Goal: Information Seeking & Learning: Learn about a topic

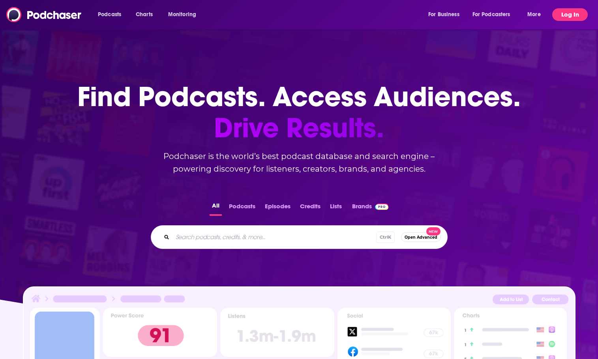
click at [567, 18] on button "Log In" at bounding box center [571, 14] width 36 height 13
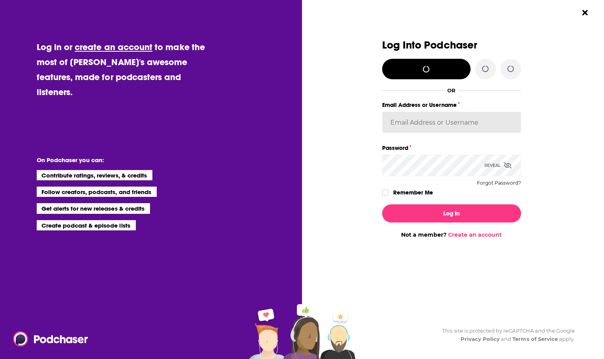
type input "OutlierAudio"
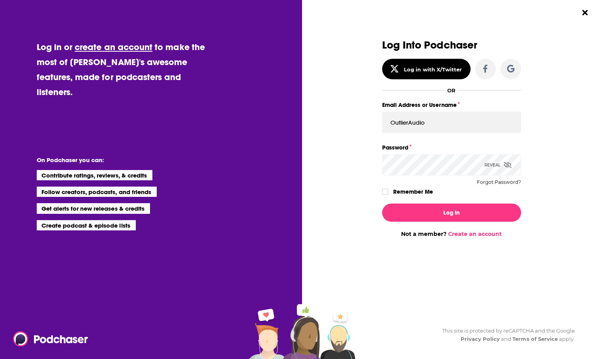
click at [428, 190] on label "Remember Me" at bounding box center [413, 192] width 40 height 10
click at [388, 196] on input "rememberMe" at bounding box center [385, 196] width 5 height 0
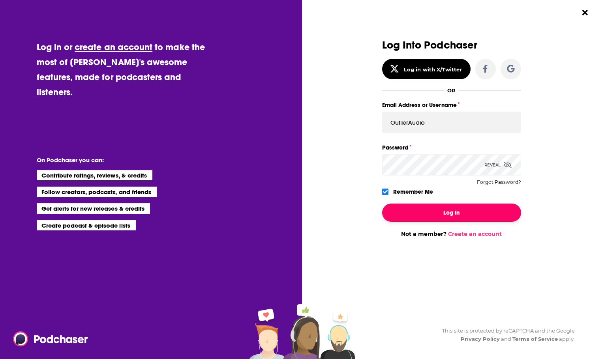
click at [433, 211] on button "Log In" at bounding box center [451, 213] width 139 height 18
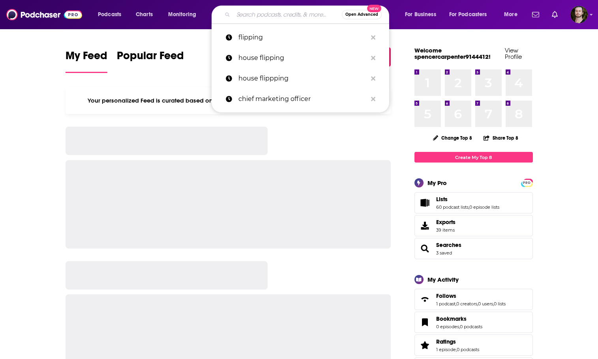
click at [289, 15] on input "Search podcasts, credits, & more..." at bounding box center [287, 14] width 109 height 13
paste input "SmartStay Show – Short Term Rental Counsel + Coaching (Airbnb Hosting Tips)"
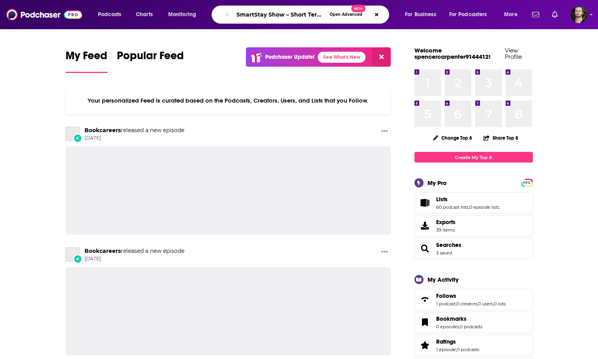
scroll to position [0, 142]
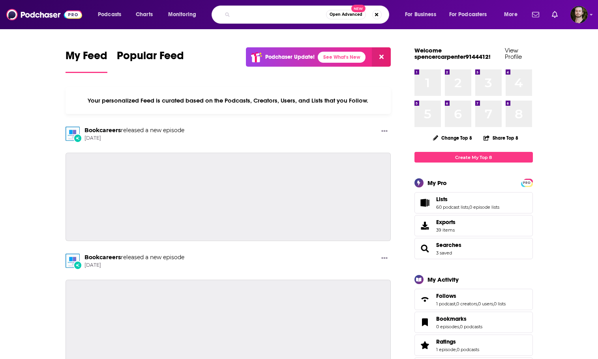
drag, startPoint x: 261, startPoint y: 13, endPoint x: 339, endPoint y: 19, distance: 78.1
click at [339, 19] on div "SmartStay Show – Short Term Rental Counsel + Coaching (Airbnb Hosting Tips) Ope…" at bounding box center [301, 15] width 178 height 18
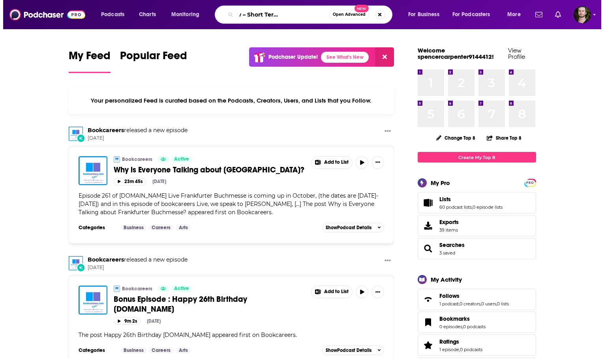
scroll to position [0, 47]
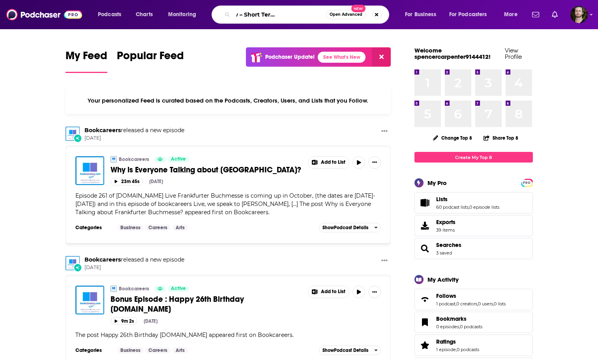
type input "SmartStay Show – Short Term Rental Counsel"
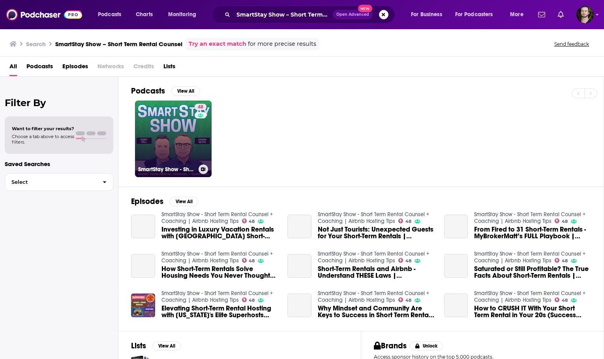
click at [170, 125] on link "48 SmartStay Show - Short Term Rental Counsel + Coaching | Airbnb Hosting Tips" at bounding box center [173, 139] width 77 height 77
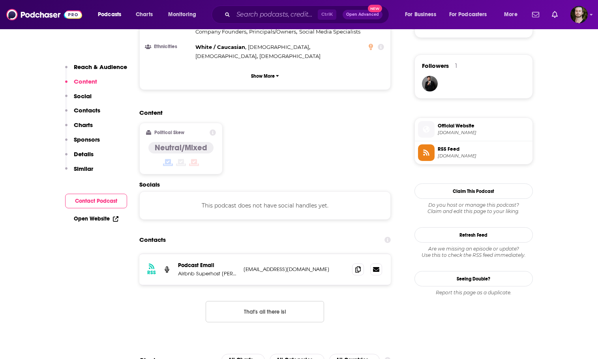
scroll to position [553, 0]
click at [361, 263] on span at bounding box center [358, 269] width 12 height 12
click at [266, 11] on input "Search podcasts, credits, & more..." at bounding box center [275, 14] width 85 height 13
paste input "[URL][DOMAIN_NAME]"
type input "[URL][DOMAIN_NAME]"
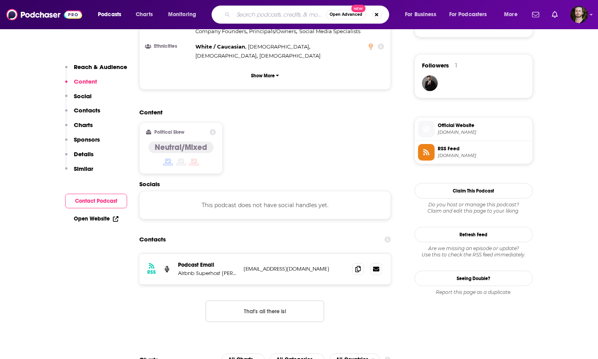
scroll to position [0, 0]
type input "[PERSON_NAME]"
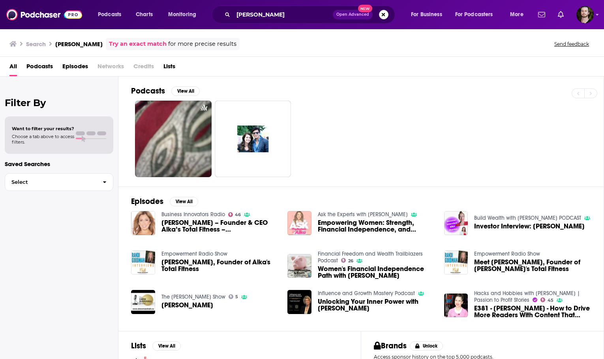
click at [304, 218] on img "Empowering Women: Strength, Financial Independence, and Literary Contributions …" at bounding box center [300, 223] width 24 height 24
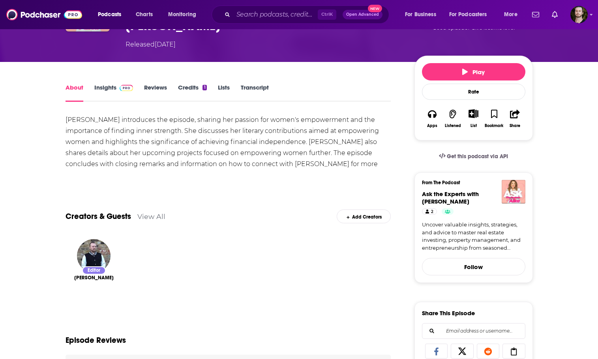
scroll to position [79, 0]
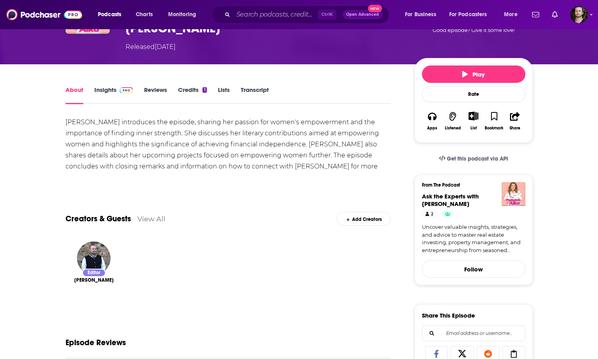
drag, startPoint x: 105, startPoint y: 90, endPoint x: 121, endPoint y: 91, distance: 16.2
click at [106, 90] on link "Insights" at bounding box center [113, 95] width 39 height 18
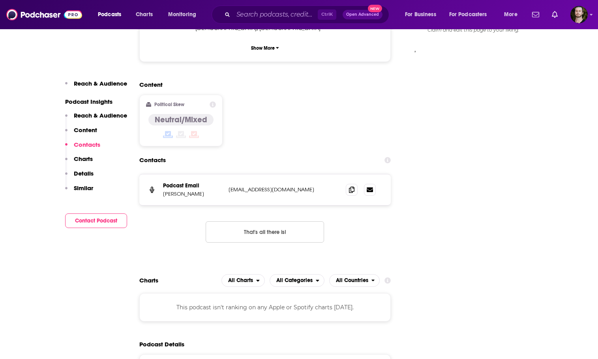
scroll to position [711, 0]
click at [350, 186] on icon at bounding box center [352, 189] width 6 height 6
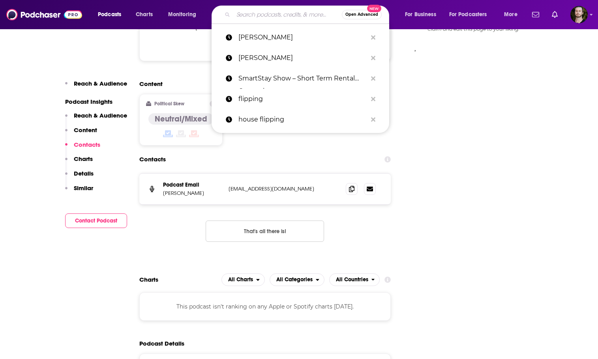
click at [295, 11] on input "Search podcasts, credits, & more..." at bounding box center [287, 14] width 109 height 13
paste input "Beyond the Resume"
type input "Beyond the Resume"
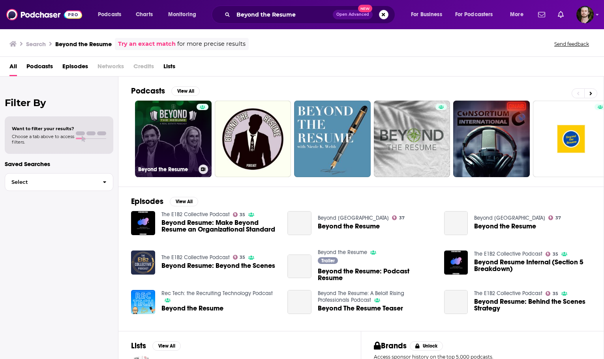
click at [163, 149] on link "Beyond the Resume" at bounding box center [173, 139] width 77 height 77
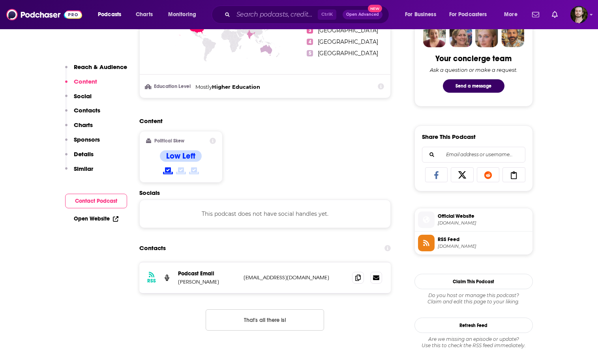
scroll to position [474, 0]
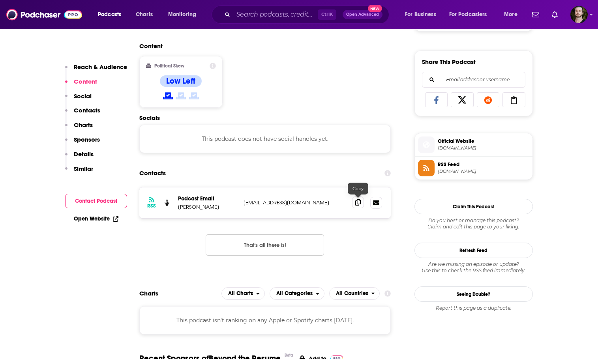
click at [353, 206] on span at bounding box center [358, 203] width 12 height 12
click at [271, 10] on input "Search podcasts, credits, & more..." at bounding box center [275, 14] width 85 height 13
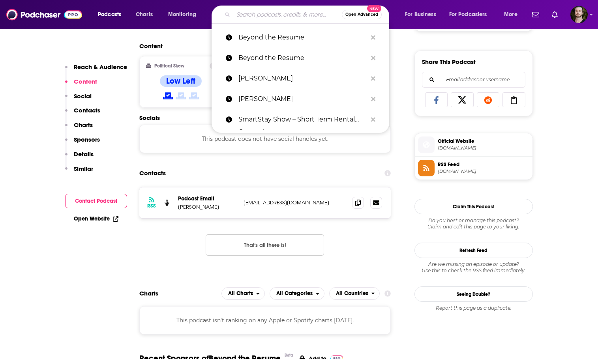
paste input "Power House (HousingWire’s Power House Podcast)"
type input "Power House (HousingWire’s Power House Podcast)"
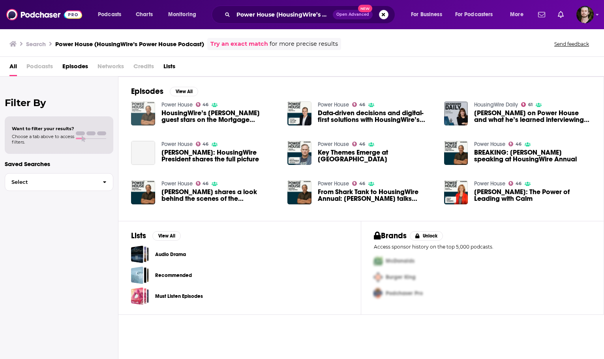
click at [143, 111] on img "HousingWire’s Clayton Collins guest stars on the Mortgage Marketing Expert podc…" at bounding box center [143, 114] width 24 height 24
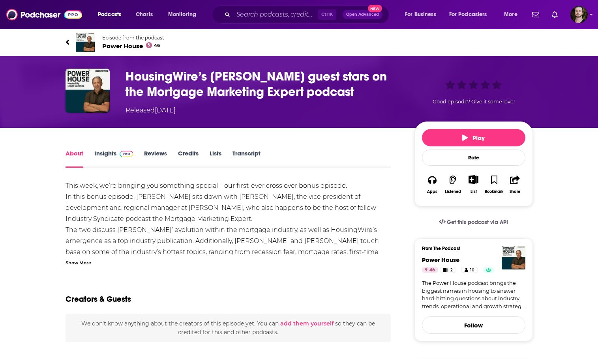
click at [111, 153] on link "Insights" at bounding box center [113, 159] width 39 height 18
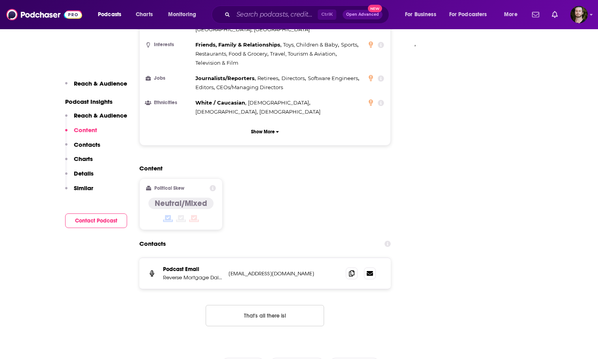
scroll to position [672, 0]
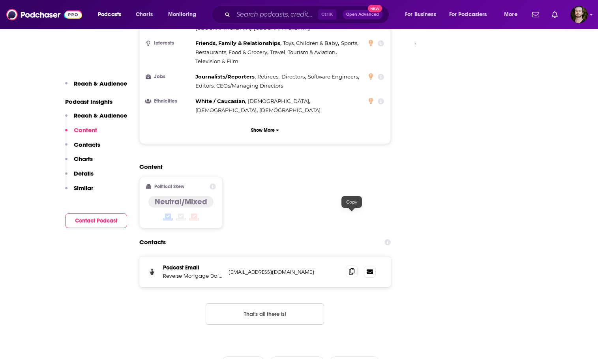
click at [351, 269] on icon at bounding box center [352, 272] width 6 height 6
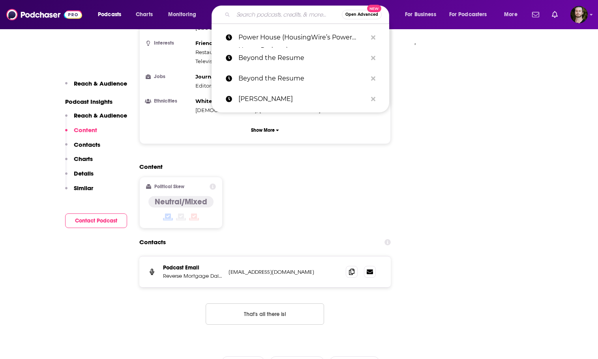
click at [264, 19] on input "Search podcasts, credits, & more..." at bounding box center [287, 14] width 109 height 13
paste input "[PERSON_NAME] Real Estate Podcast"
type input "[PERSON_NAME] Real Estate Podcast"
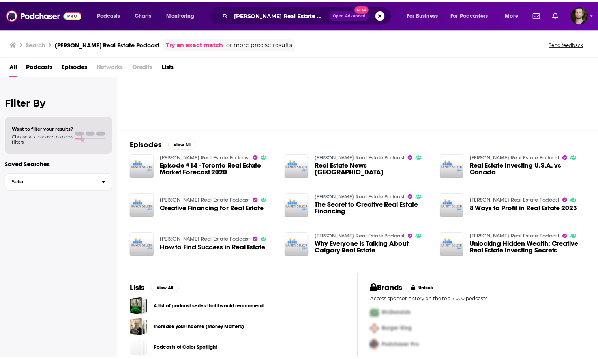
scroll to position [64, 0]
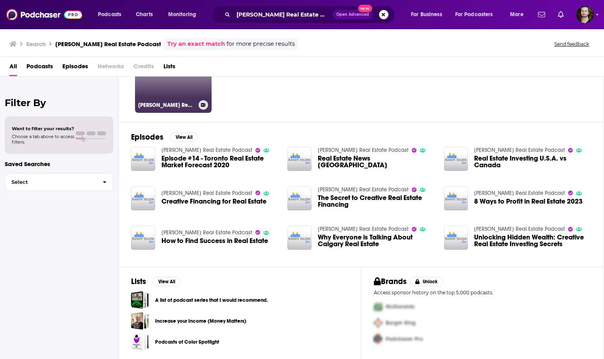
click at [180, 94] on link "[PERSON_NAME] Real Estate Podcast" at bounding box center [173, 74] width 77 height 77
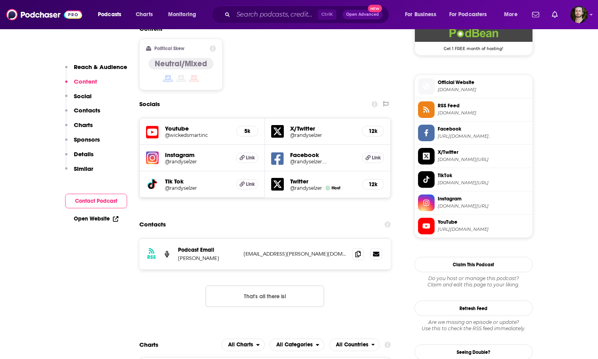
scroll to position [672, 0]
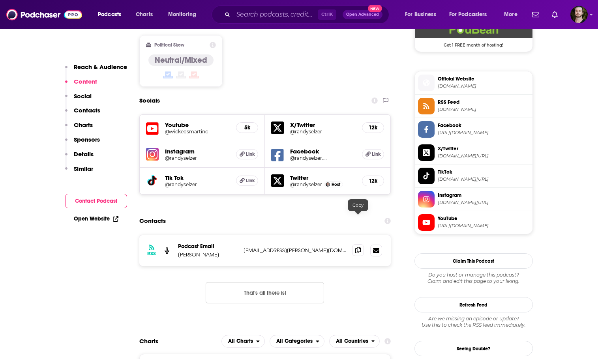
click at [357, 247] on icon at bounding box center [359, 250] width 6 height 6
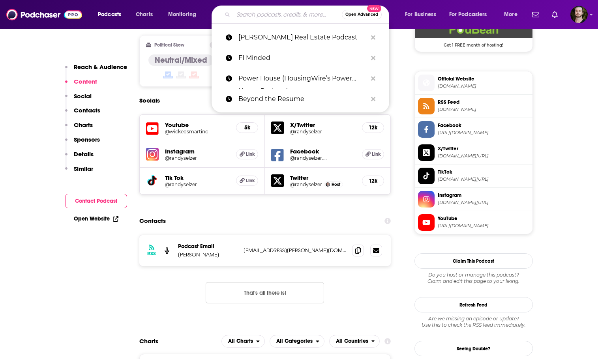
click at [280, 16] on input "Search podcasts, credits, & more..." at bounding box center [287, 14] width 109 height 13
paste input "Be the Solution with [PERSON_NAME]"
type input "Be the Solution with [PERSON_NAME]"
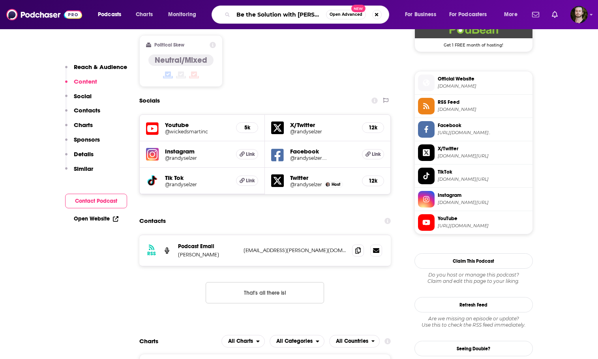
scroll to position [0, 23]
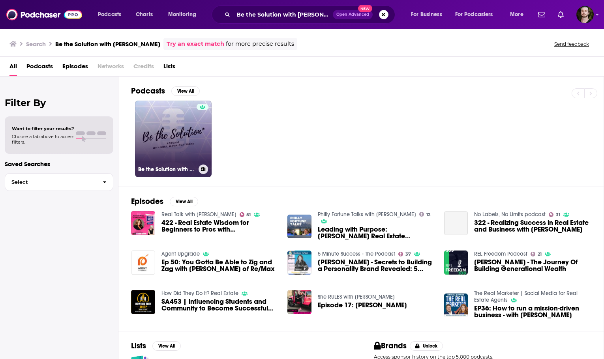
click at [178, 143] on link "Be the Solution with [PERSON_NAME]" at bounding box center [173, 139] width 77 height 77
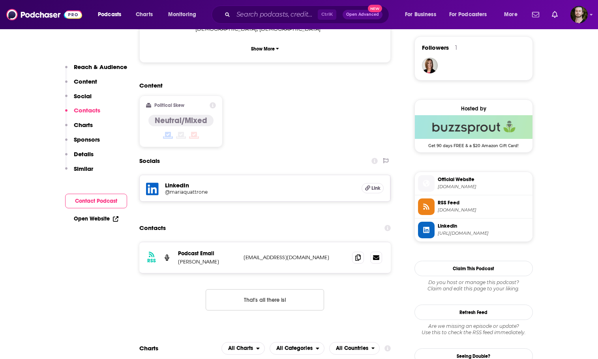
scroll to position [632, 0]
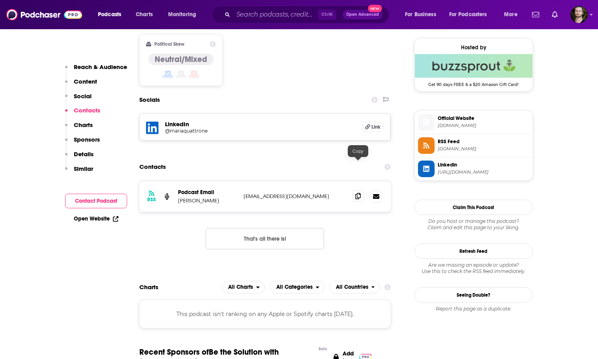
click at [357, 193] on icon at bounding box center [359, 196] width 6 height 6
click at [280, 11] on input "Search podcasts, credits, & more..." at bounding box center [275, 14] width 85 height 13
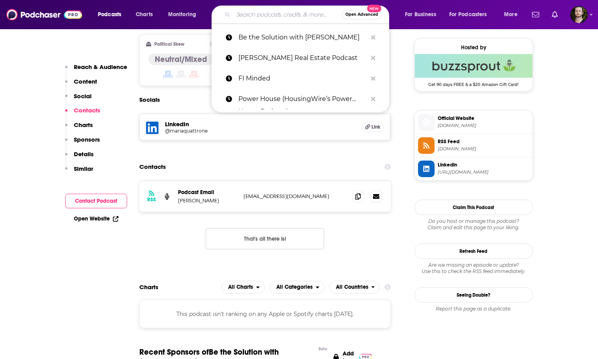
paste input "Commercial Property Investor Podcast (hosted by [PERSON_NAME])"
type input "Commercial Property Investor Podcast (hosted by [PERSON_NAME])"
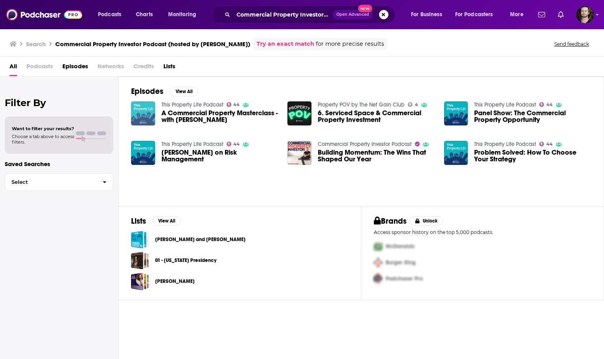
click at [146, 110] on img "A Commercial Property Masterclass - with Jerry Alexander" at bounding box center [143, 114] width 24 height 24
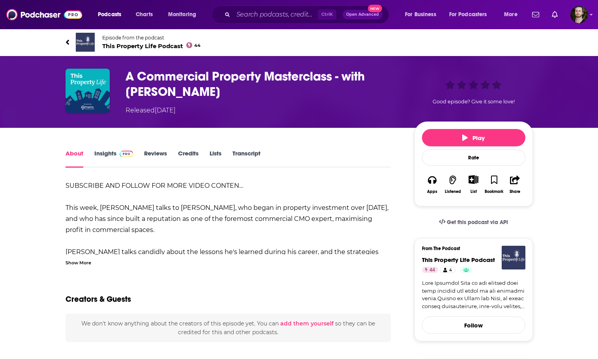
click at [111, 149] on div "About Insights Reviews Credits Lists Transcript" at bounding box center [229, 158] width 326 height 19
click at [110, 155] on link "Insights" at bounding box center [113, 159] width 39 height 18
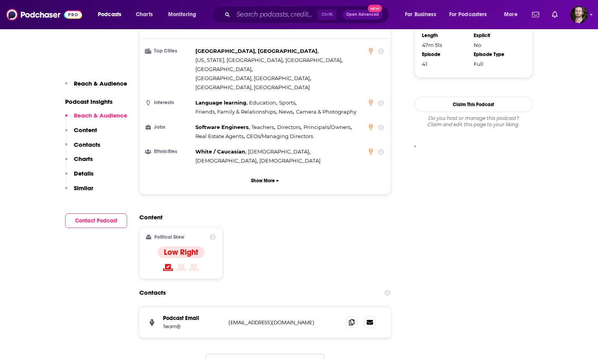
scroll to position [632, 0]
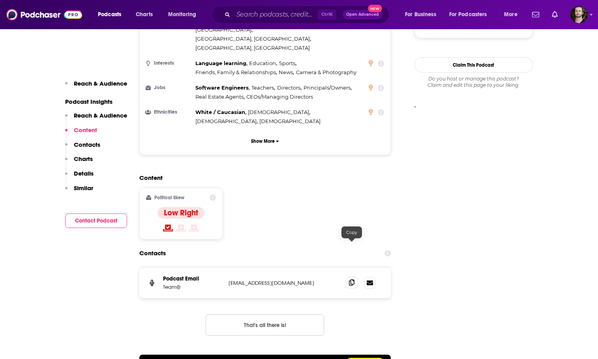
click at [349, 280] on icon at bounding box center [352, 283] width 6 height 6
click at [290, 15] on input "Search podcasts, credits, & more..." at bounding box center [275, 14] width 85 height 13
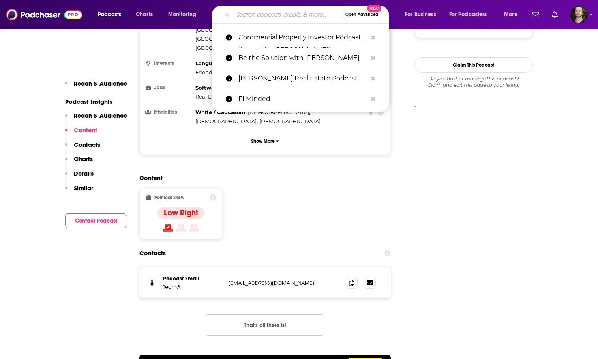
paste input "Commercial Property Investor Podcast"
type input "Commercial Property Investor Podcast"
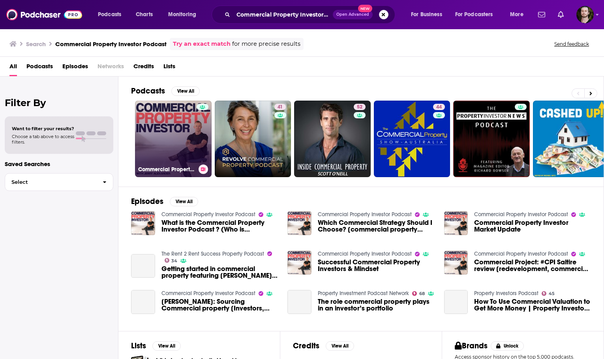
click at [162, 131] on link "Commercial Property Investor Podcast" at bounding box center [173, 139] width 77 height 77
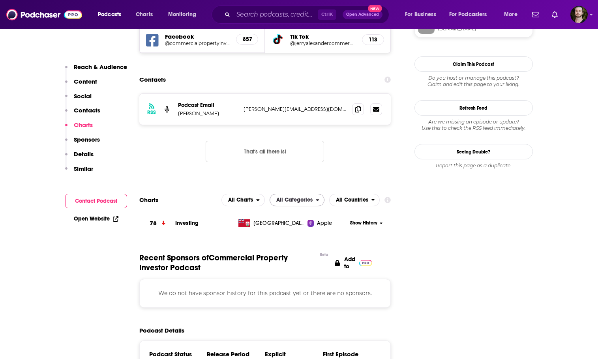
scroll to position [751, 0]
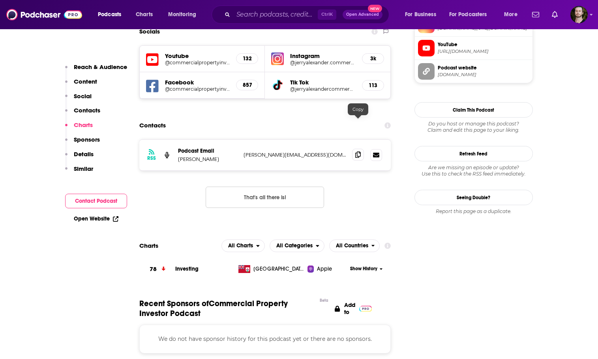
click at [361, 152] on icon at bounding box center [359, 155] width 6 height 6
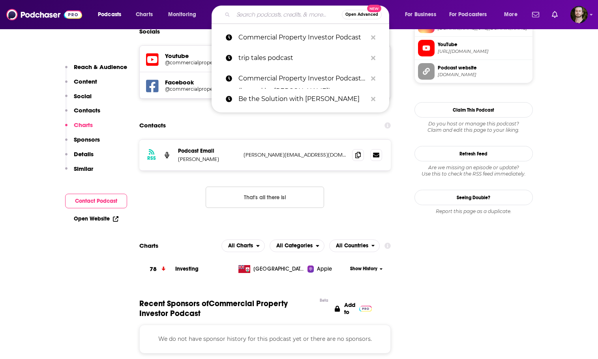
click at [290, 15] on input "Search podcasts, credits, & more..." at bounding box center [287, 14] width 109 height 13
paste input "PropCast (Lauder Teacher’s Property Podcast)"
type input "PropCast (Lauder Teacher’s Property Podcast)"
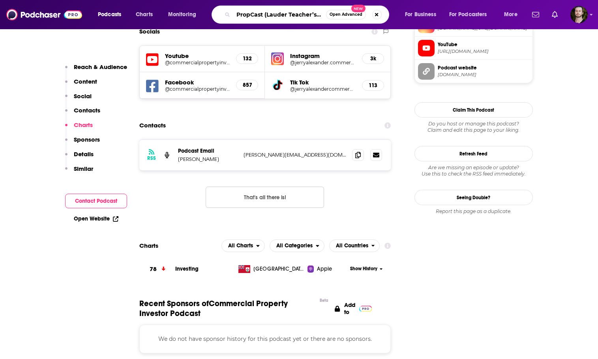
scroll to position [0, 47]
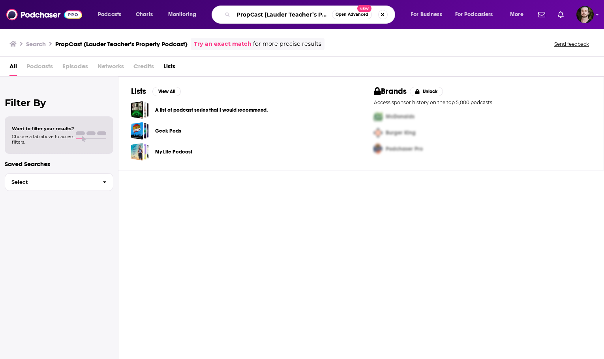
scroll to position [0, 41]
drag, startPoint x: 263, startPoint y: 17, endPoint x: 377, endPoint y: 28, distance: 114.7
click at [377, 28] on div "Podcasts Charts Monitoring PropCast (Lauder Teacher’s Property Podcast) Open Ad…" at bounding box center [302, 14] width 604 height 29
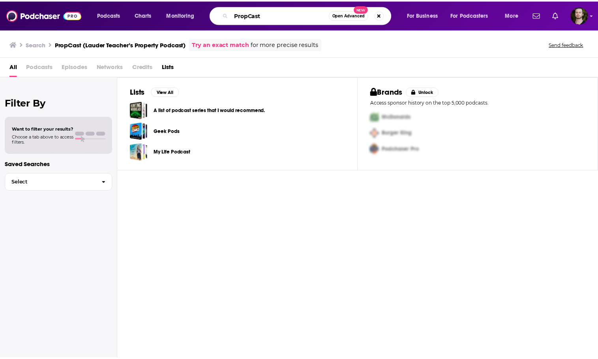
scroll to position [0, 0]
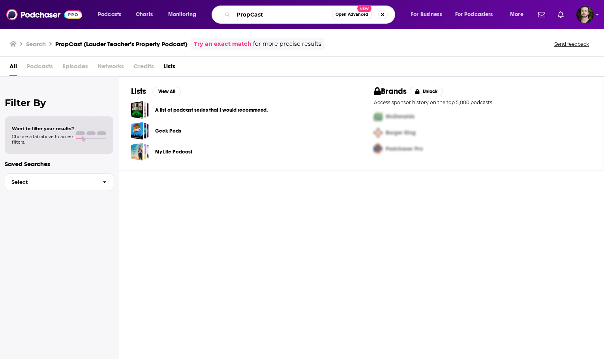
type input "PropCast"
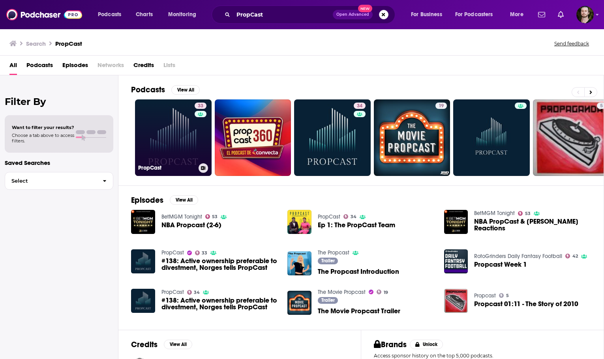
click at [180, 132] on link "33 PropCast" at bounding box center [173, 138] width 77 height 77
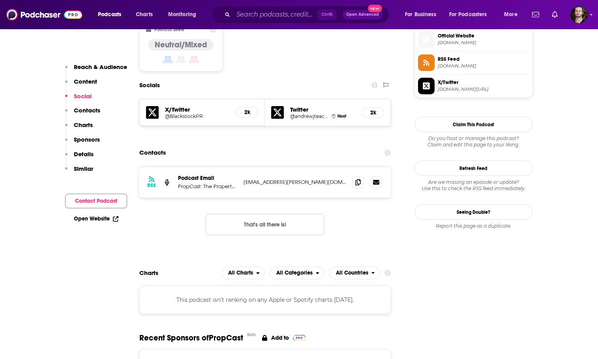
scroll to position [711, 0]
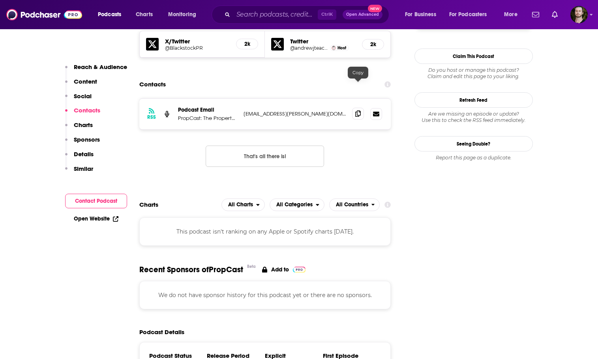
click at [358, 111] on icon at bounding box center [359, 114] width 6 height 6
click at [275, 26] on div "Podcasts Charts Monitoring Ctrl K Open Advanced New For Business For Podcasters…" at bounding box center [299, 14] width 598 height 29
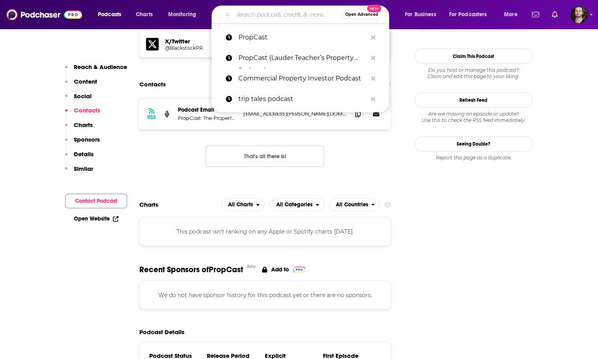
click at [275, 19] on input "Search podcasts, credits, & more..." at bounding box center [287, 14] width 109 height 13
paste input "In The Lab with [PERSON_NAME]"
type input "In The Lab with [PERSON_NAME]"
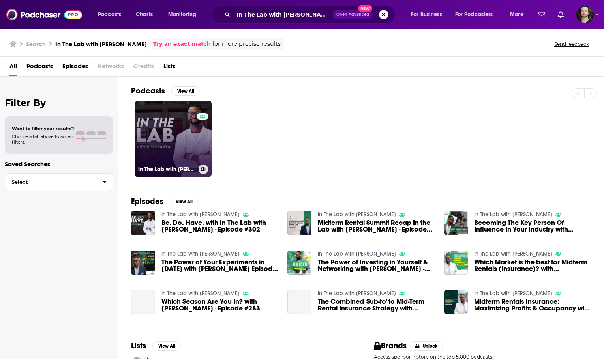
click at [194, 135] on link "0 In The Lab with [PERSON_NAME]" at bounding box center [173, 139] width 77 height 77
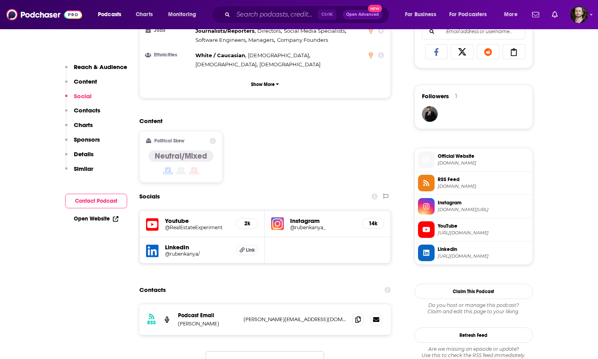
scroll to position [553, 0]
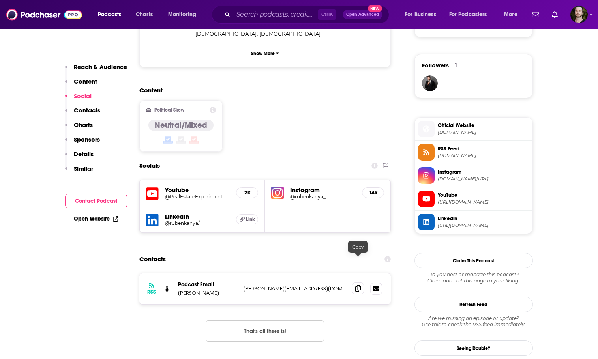
click at [358, 286] on icon at bounding box center [359, 289] width 6 height 6
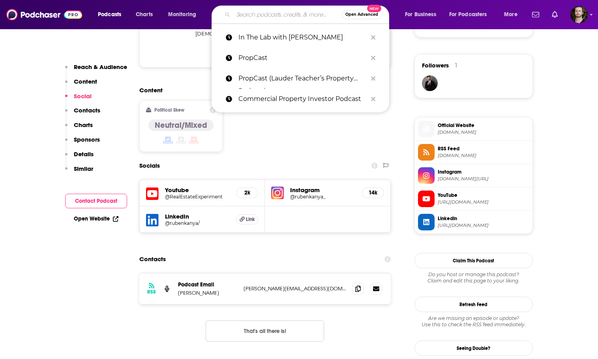
click at [278, 15] on input "Search podcasts, credits, & more..." at bounding box center [287, 14] width 109 height 13
paste input "The Pumped On Property Show"
type input "The Pumped On Property Show"
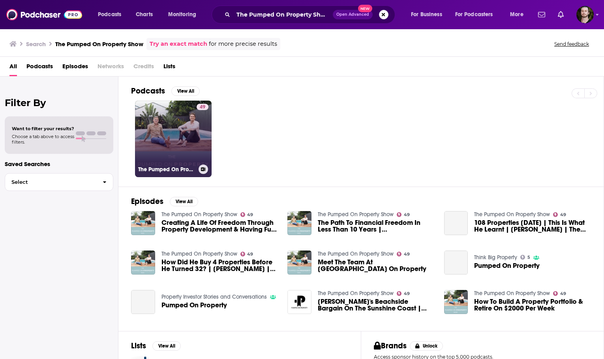
click at [179, 127] on link "49 The Pumped On Property Show" at bounding box center [173, 139] width 77 height 77
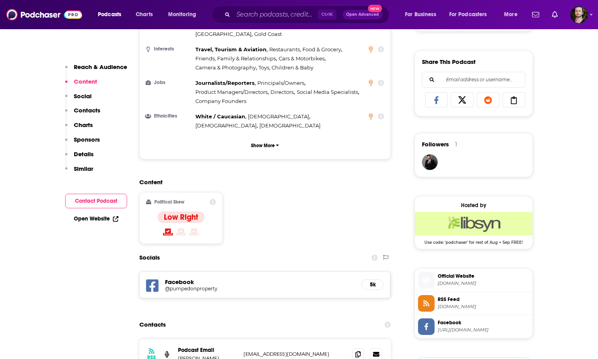
scroll to position [632, 0]
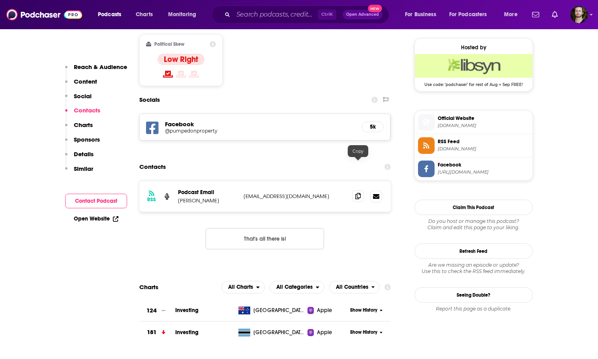
click at [354, 190] on span at bounding box center [358, 196] width 12 height 12
click at [245, 19] on input "Search podcasts, credits, & more..." at bounding box center [275, 14] width 85 height 13
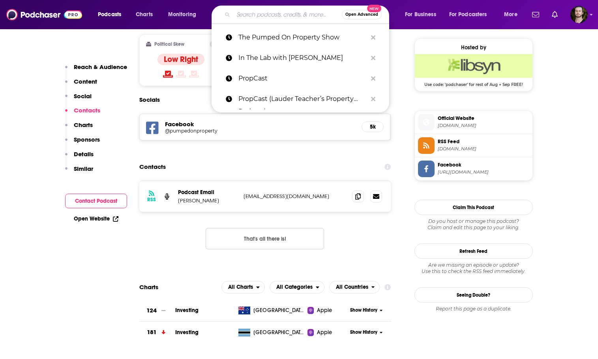
paste input "Behind the Facade"
type input "Behind the Facade"
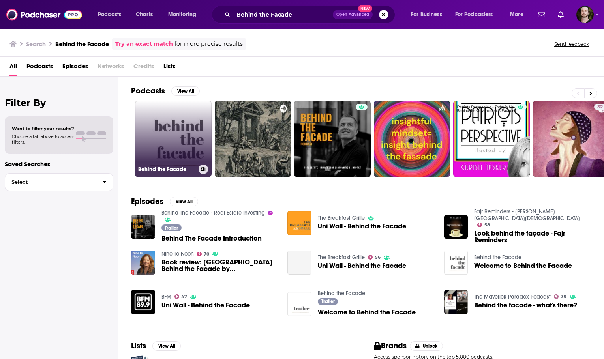
click at [164, 142] on link "Behind the Facade" at bounding box center [173, 139] width 77 height 77
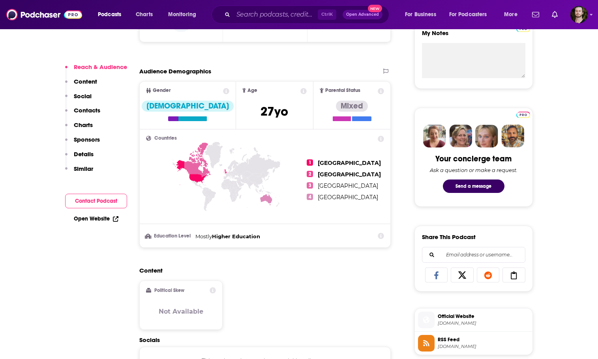
scroll to position [435, 0]
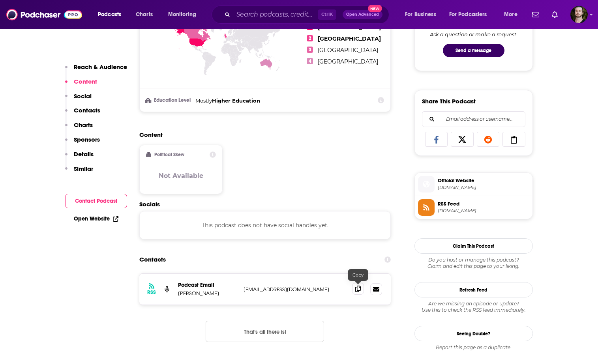
click at [361, 291] on icon at bounding box center [359, 289] width 6 height 6
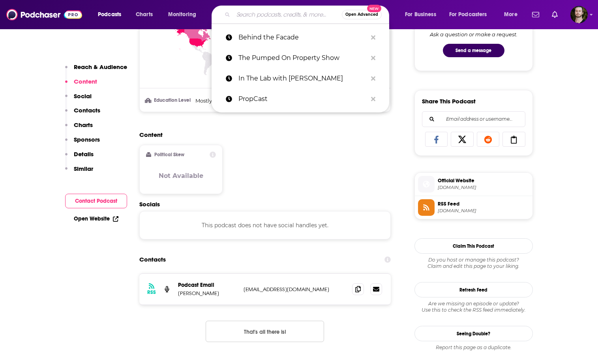
click at [267, 13] on input "Search podcasts, credits, & more..." at bounding box center [287, 14] width 109 height 13
paste input "Behind The Facade - Real Estate Investing"
type input "Behind The Facade - Real Estate Investing"
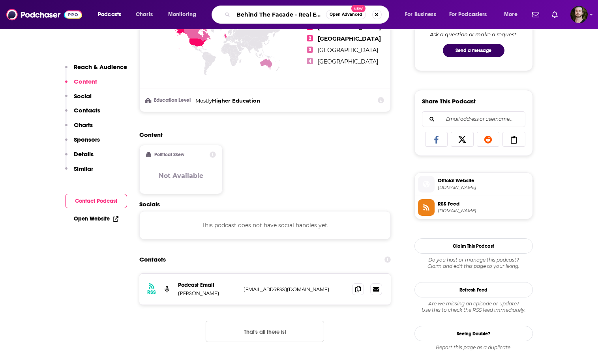
scroll to position [0, 36]
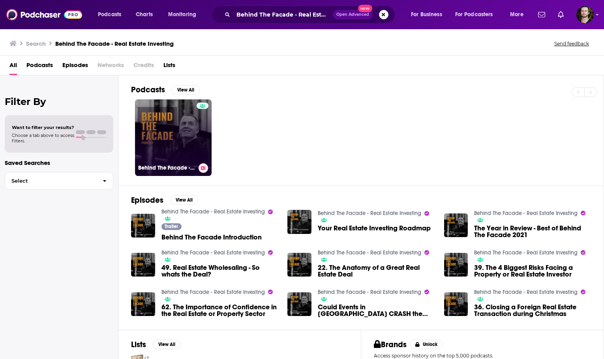
click at [188, 130] on link "Behind The Facade - Real Estate Investing" at bounding box center [173, 138] width 77 height 77
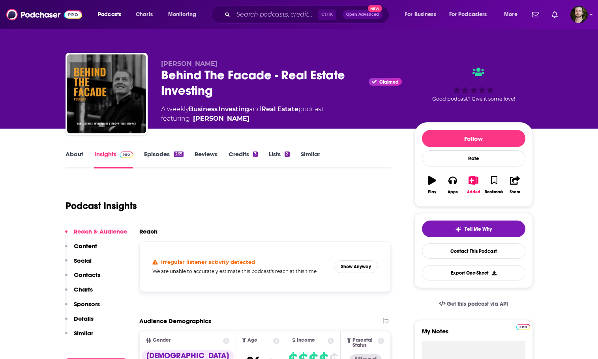
drag, startPoint x: 216, startPoint y: 62, endPoint x: 167, endPoint y: 66, distance: 49.9
click at [164, 66] on span "[PERSON_NAME]" at bounding box center [189, 64] width 56 height 8
copy span "[PERSON_NAME]"
drag, startPoint x: 223, startPoint y: 65, endPoint x: 158, endPoint y: 65, distance: 64.4
click at [158, 65] on div "[PERSON_NAME] Behind The Facade - Real Estate Investing Claimed A weekly Busine…" at bounding box center [300, 95] width 468 height 85
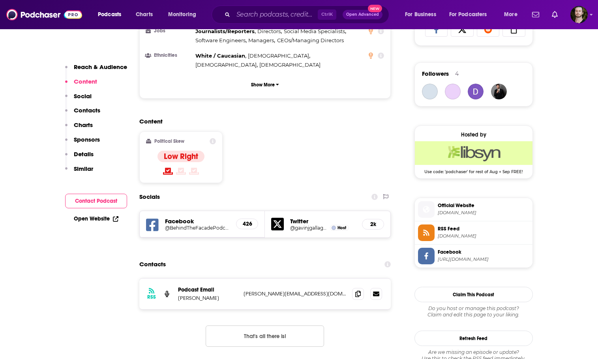
scroll to position [553, 0]
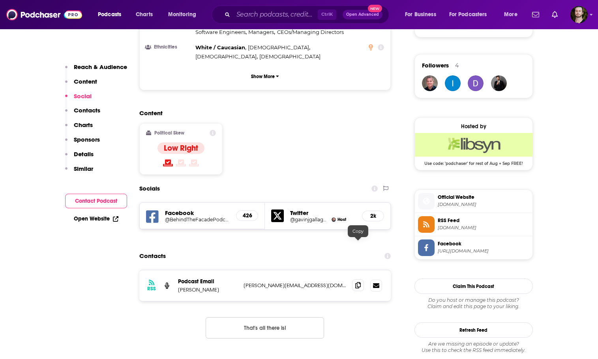
click at [358, 282] on icon at bounding box center [359, 285] width 6 height 6
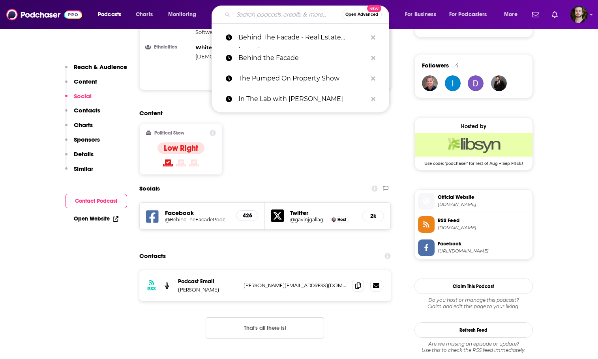
click at [293, 15] on input "Search podcasts, credits, & more..." at bounding box center [287, 14] width 109 height 13
paste input "Rebel Capitalist News"
type input "Rebel Capitalist News"
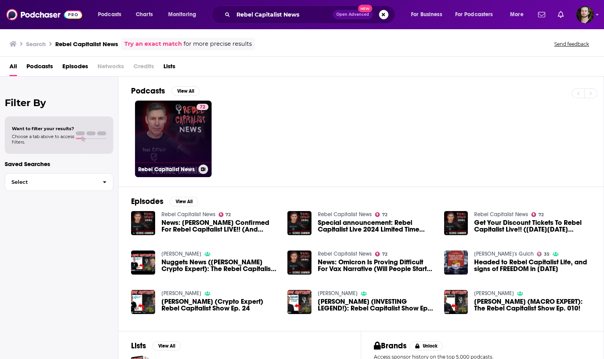
click at [168, 149] on link "72 Rebel Capitalist News" at bounding box center [173, 139] width 77 height 77
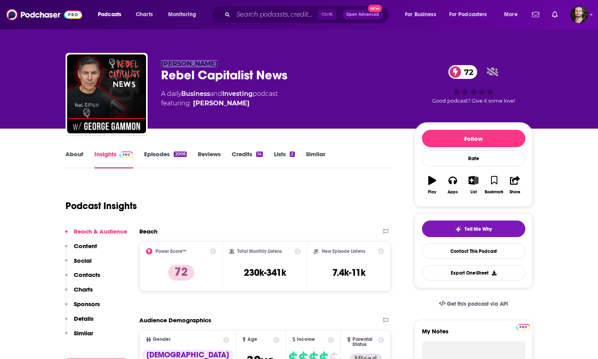
copy span "[PERSON_NAME]"
drag, startPoint x: 220, startPoint y: 64, endPoint x: 161, endPoint y: 60, distance: 58.6
click at [161, 60] on p "[PERSON_NAME]" at bounding box center [281, 64] width 241 height 8
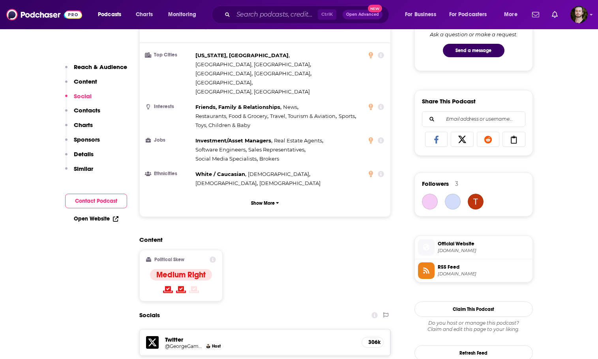
scroll to position [593, 0]
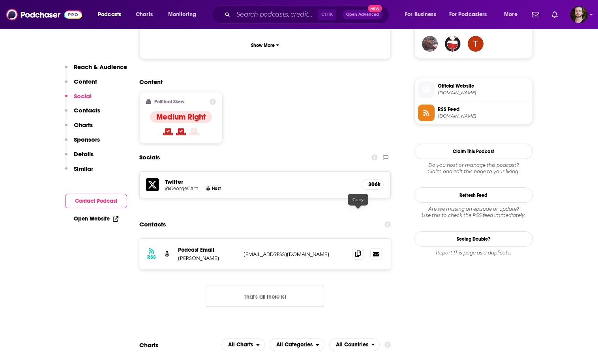
click at [354, 248] on span at bounding box center [358, 254] width 12 height 12
click at [267, 8] on div "Ctrl K Open Advanced New" at bounding box center [301, 15] width 178 height 18
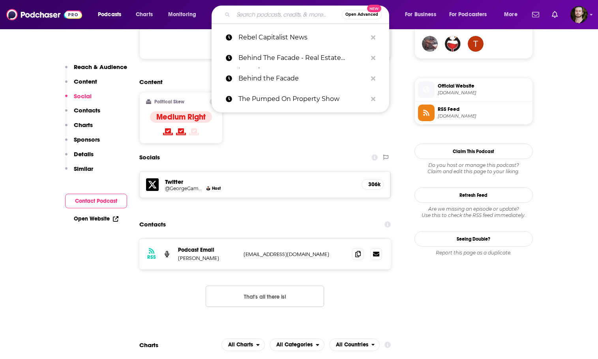
click at [267, 11] on input "Search podcasts, credits, & more..." at bounding box center [287, 14] width 109 height 13
paste input "[URL][DOMAIN_NAME]"
type input "[URL][DOMAIN_NAME]"
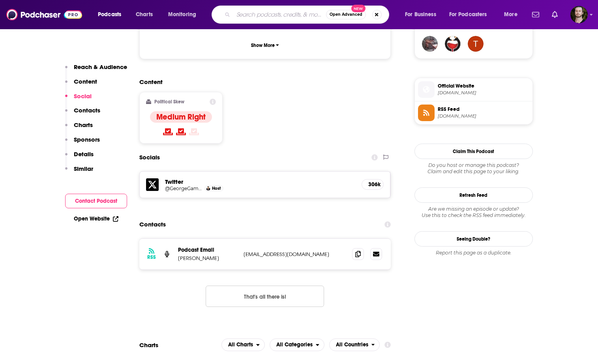
scroll to position [0, 0]
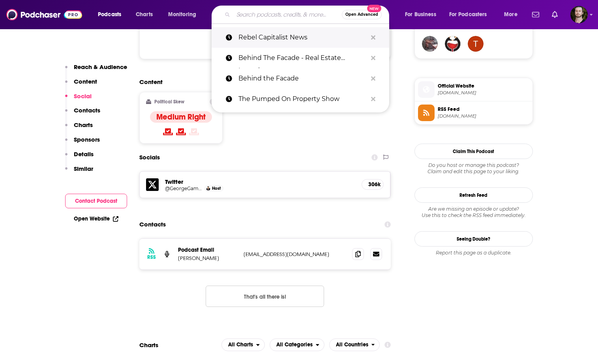
paste input "Real Estate Notes Show – By JKP Holdings"
type input "Real Estate Notes Show – By JKP Holdings"
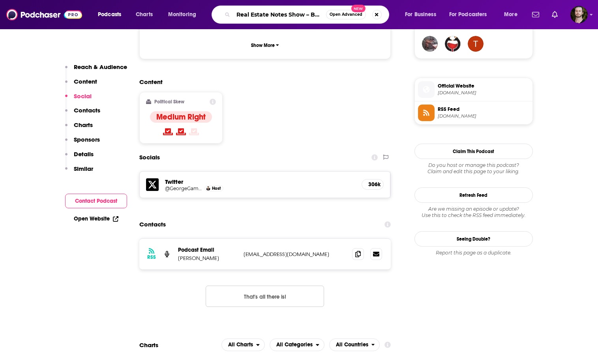
scroll to position [0, 36]
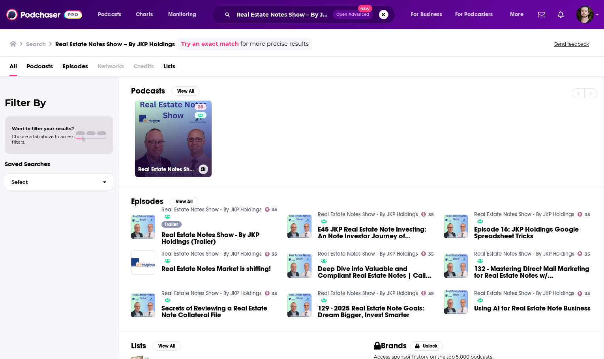
click at [173, 149] on link "35 Real Estate Notes Show - By JKP Holdings" at bounding box center [173, 139] width 77 height 77
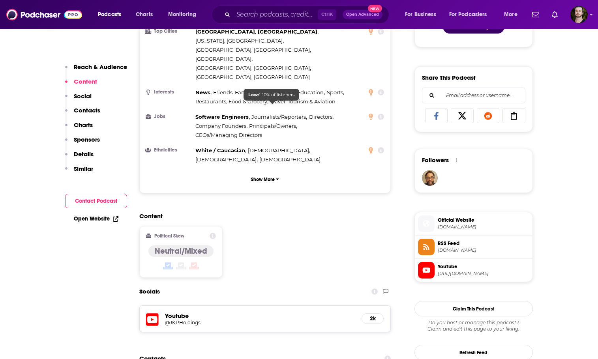
scroll to position [553, 0]
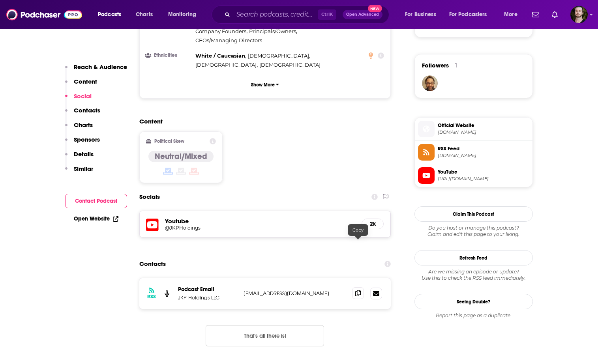
click at [357, 290] on icon at bounding box center [359, 293] width 6 height 6
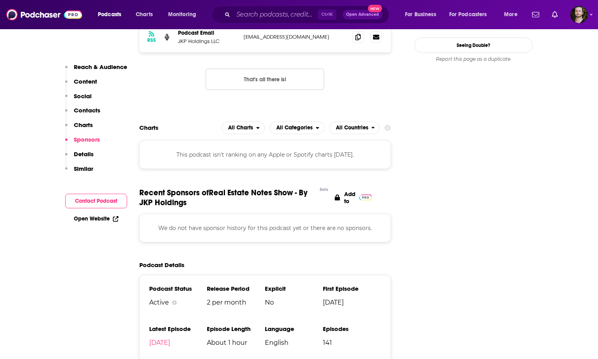
scroll to position [869, 0]
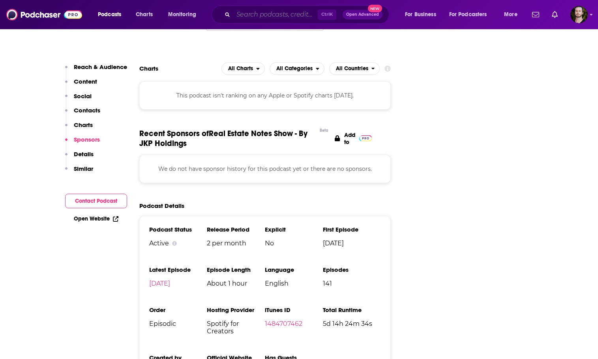
click at [279, 15] on input "Search podcasts, credits, & more..." at bounding box center [275, 14] width 85 height 13
paste input "Path To Passive: Real Estate Investing For Technology Professionals"
type input "Path To Passive: Real Estate Investing For Technology Professionals"
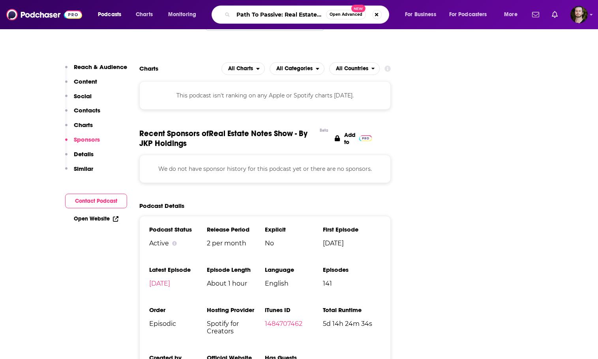
scroll to position [0, 110]
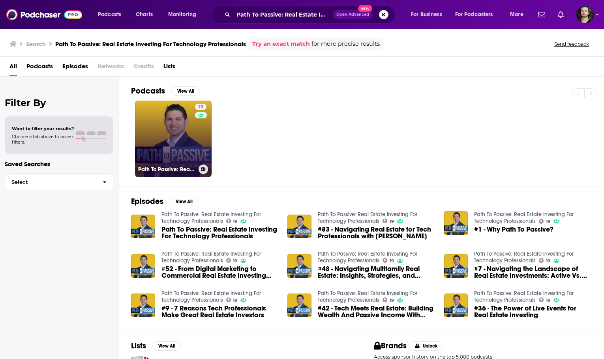
click at [177, 137] on link "19 Path To Passive: Real Estate Investing For Technology Professionals" at bounding box center [173, 139] width 77 height 77
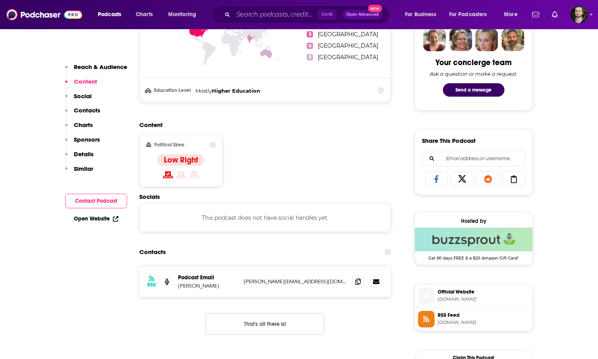
scroll to position [514, 0]
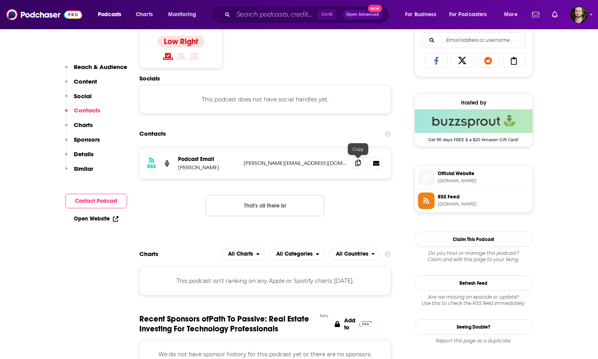
click at [359, 165] on icon at bounding box center [359, 163] width 6 height 6
click at [312, 18] on input "Search podcasts, credits, & more..." at bounding box center [275, 14] width 85 height 13
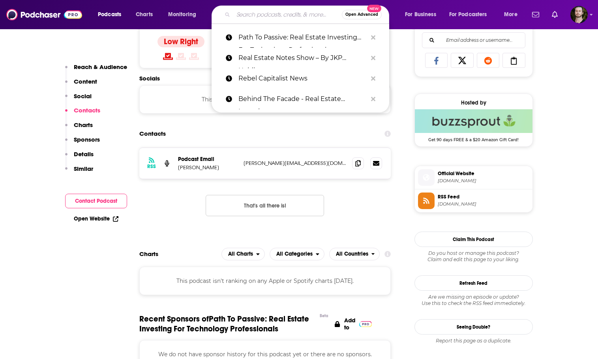
paste input "Investing RN"
type input "Investing RN"
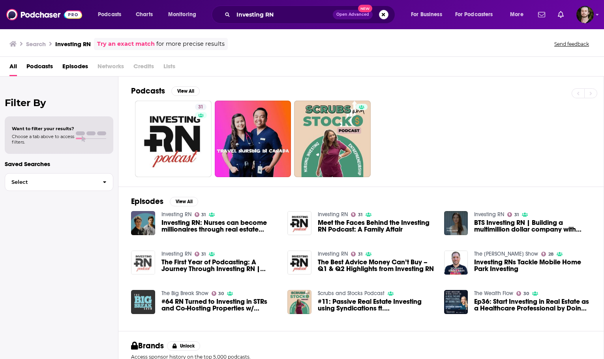
click at [144, 262] on img "The First Year of Podcasting: A Journey Through Investing RN | TEAM ROUNDTABLE" at bounding box center [143, 263] width 24 height 24
click at [285, 8] on div "Investing RN Open Advanced New" at bounding box center [304, 15] width 184 height 18
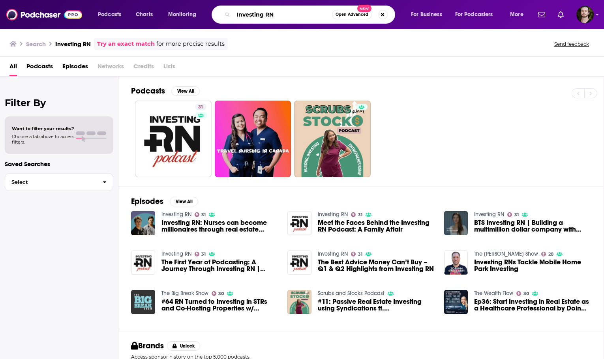
click at [284, 11] on input "Investing RN" at bounding box center [282, 14] width 99 height 13
drag, startPoint x: 284, startPoint y: 11, endPoint x: 186, endPoint y: 11, distance: 97.2
click at [188, 11] on div "Podcasts Charts Monitoring Investing RN Open Advanced New For Business For Podc…" at bounding box center [311, 15] width 439 height 18
paste input "Lifetime Cash Flow Through Real Estate Investing"
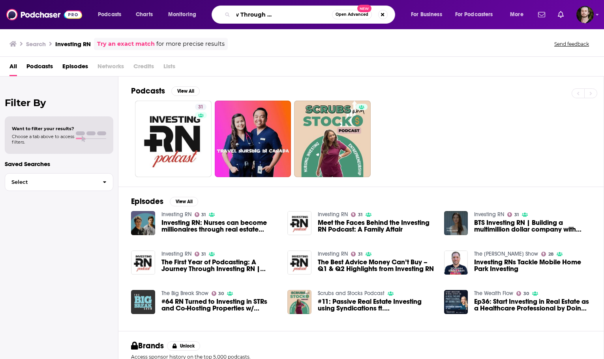
type input "Lifetime Cash Flow Through Real Estate Investing"
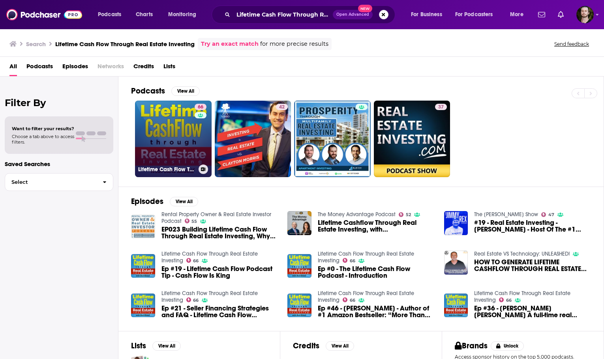
click at [169, 132] on link "66 Lifetime Cash Flow Through Real Estate Investing" at bounding box center [173, 139] width 77 height 77
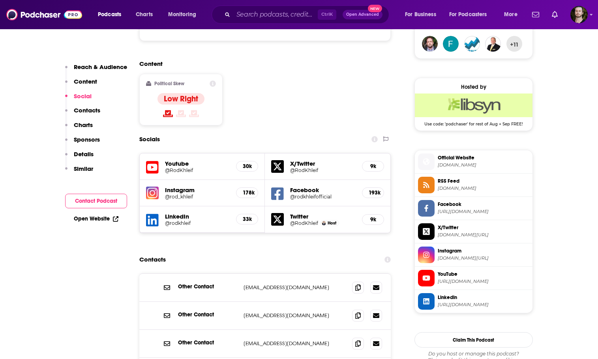
scroll to position [672, 0]
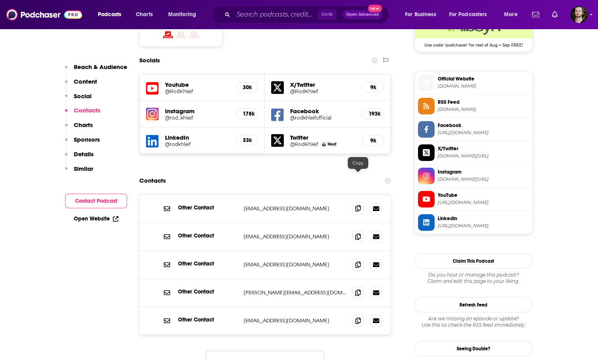
click at [356, 205] on icon at bounding box center [359, 208] width 6 height 6
click at [266, 15] on input "Search podcasts, credits, & more..." at bounding box center [275, 14] width 85 height 13
paste input "Real Estate Investing Demystified"
type input "Real Estate Investing Demystified"
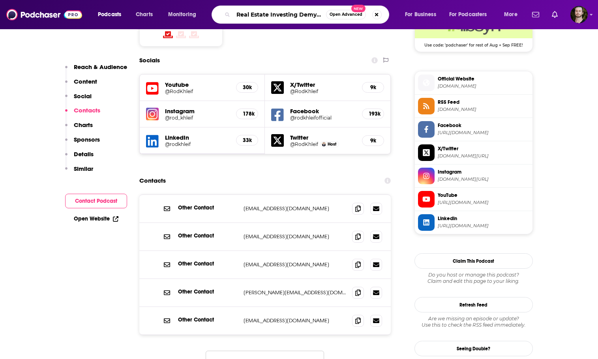
scroll to position [0, 12]
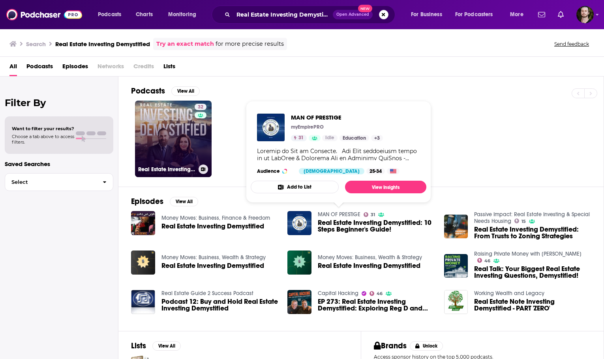
click at [187, 134] on link "32 Real Estate Investing Demystified" at bounding box center [173, 139] width 77 height 77
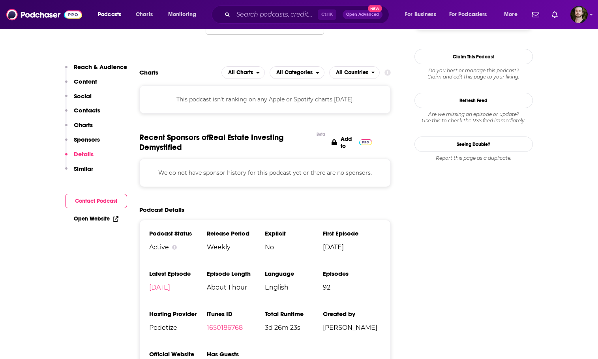
scroll to position [672, 0]
